Goal: Transaction & Acquisition: Purchase product/service

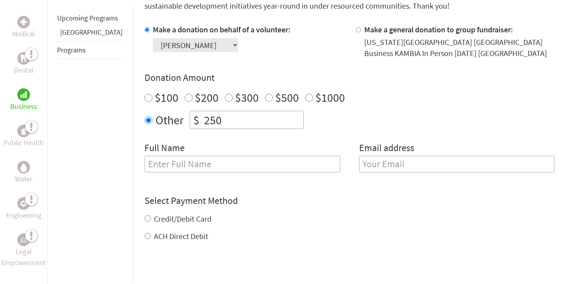
scroll to position [226, 0]
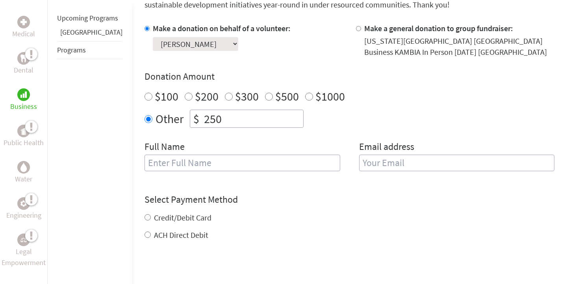
click at [177, 162] on input "text" at bounding box center [243, 162] width 196 height 17
type input "[PERSON_NAME]"
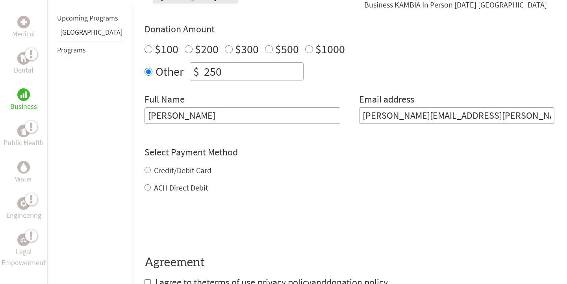
scroll to position [286, 0]
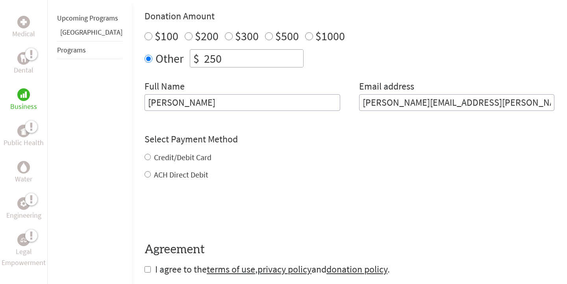
type input "araceli.pineda@csu.fullerton.edu"
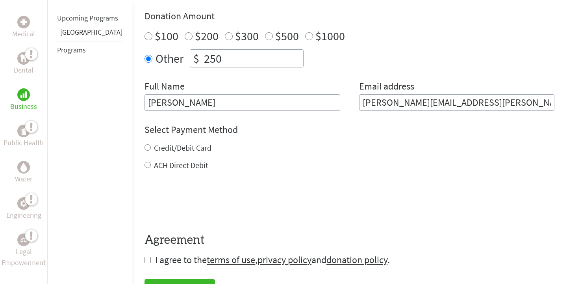
click at [169, 158] on div "Credit/Debit Card ACH Direct Debit" at bounding box center [350, 156] width 410 height 28
click at [160, 147] on label "Credit/Debit Card" at bounding box center [182, 148] width 57 height 10
click at [151, 147] on input "Credit/Debit Card" at bounding box center [148, 147] width 6 height 6
radio input "true"
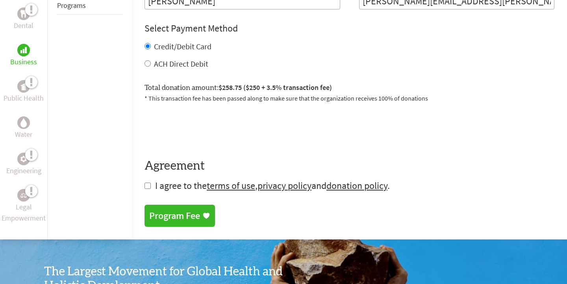
scroll to position [388, 0]
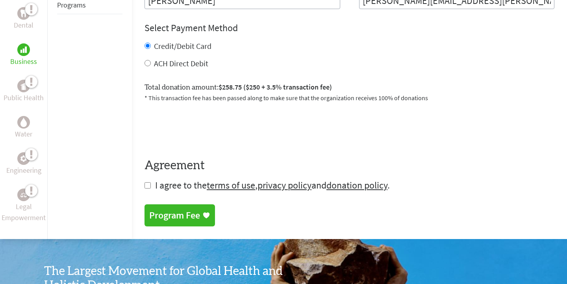
click at [145, 184] on input "checkbox" at bounding box center [148, 185] width 6 height 6
checkbox input "true"
click at [169, 218] on div "Program Fee" at bounding box center [174, 216] width 51 height 13
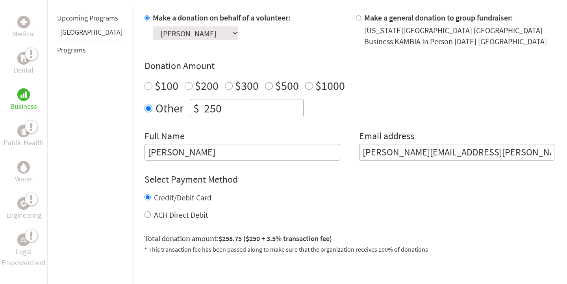
scroll to position [261, 0]
